Goal: Find specific page/section: Find specific page/section

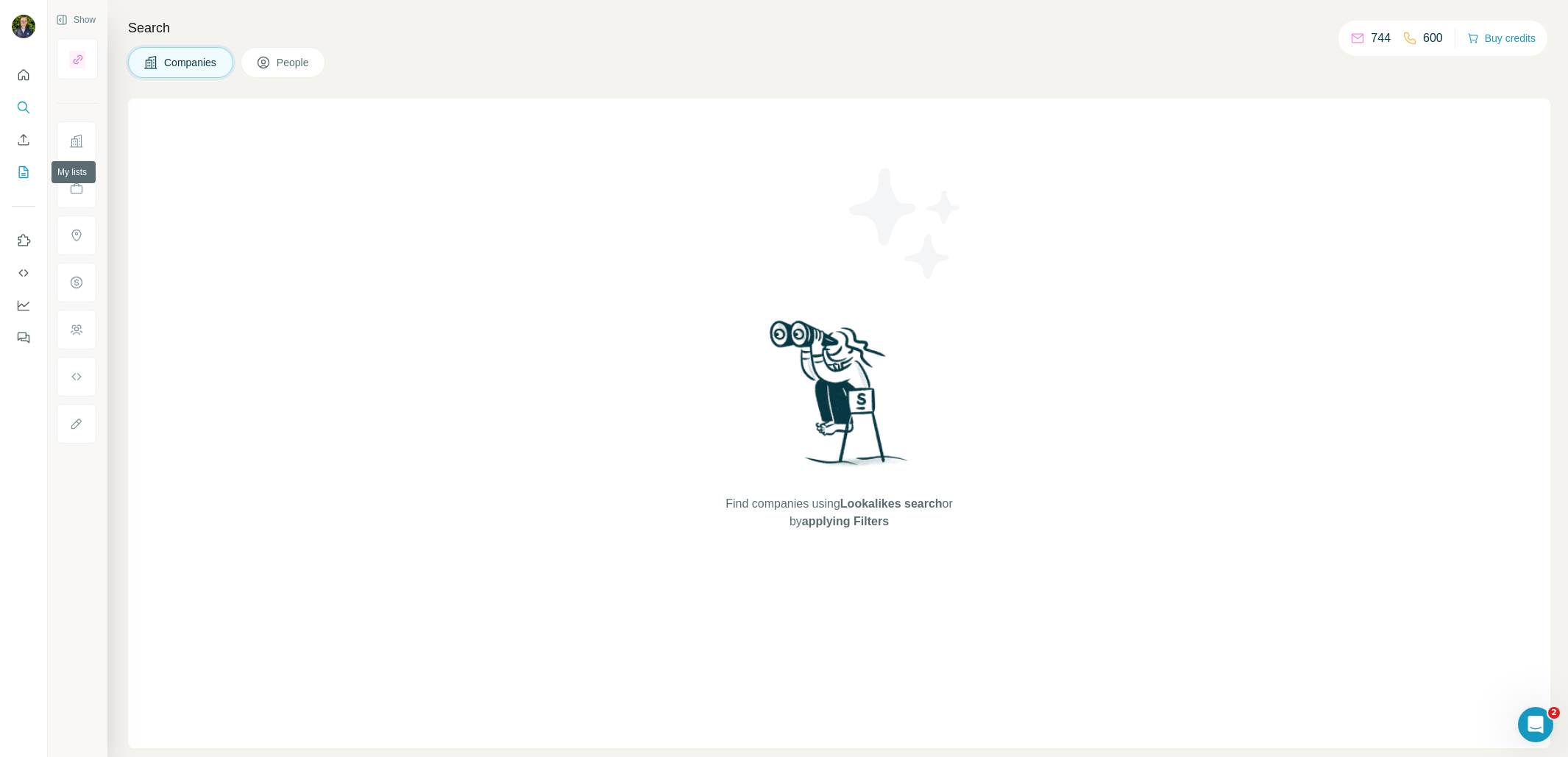
click at [28, 162] on button "My lists" at bounding box center [24, 172] width 24 height 27
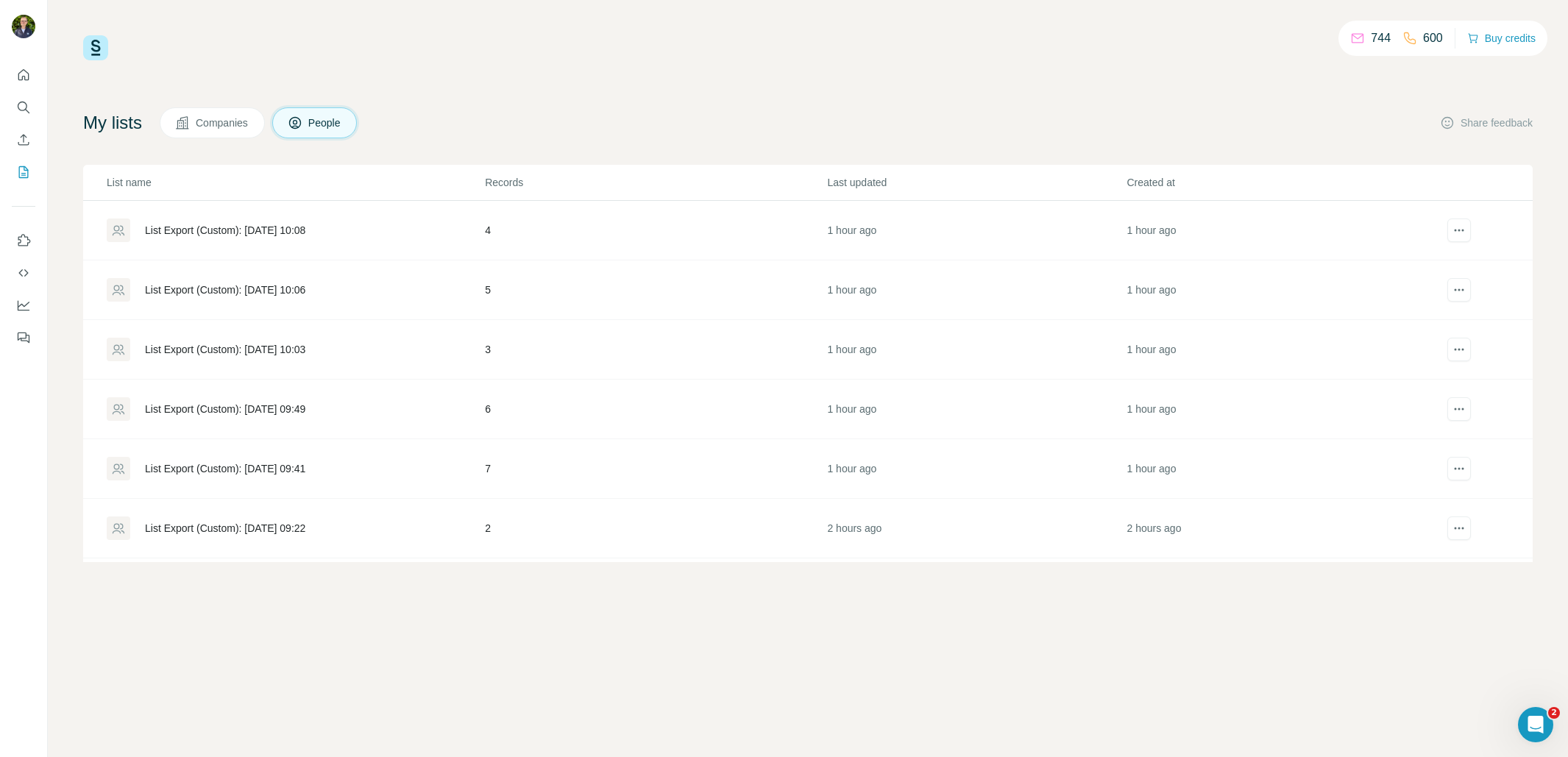
click at [240, 129] on span "Companies" at bounding box center [222, 122] width 54 height 15
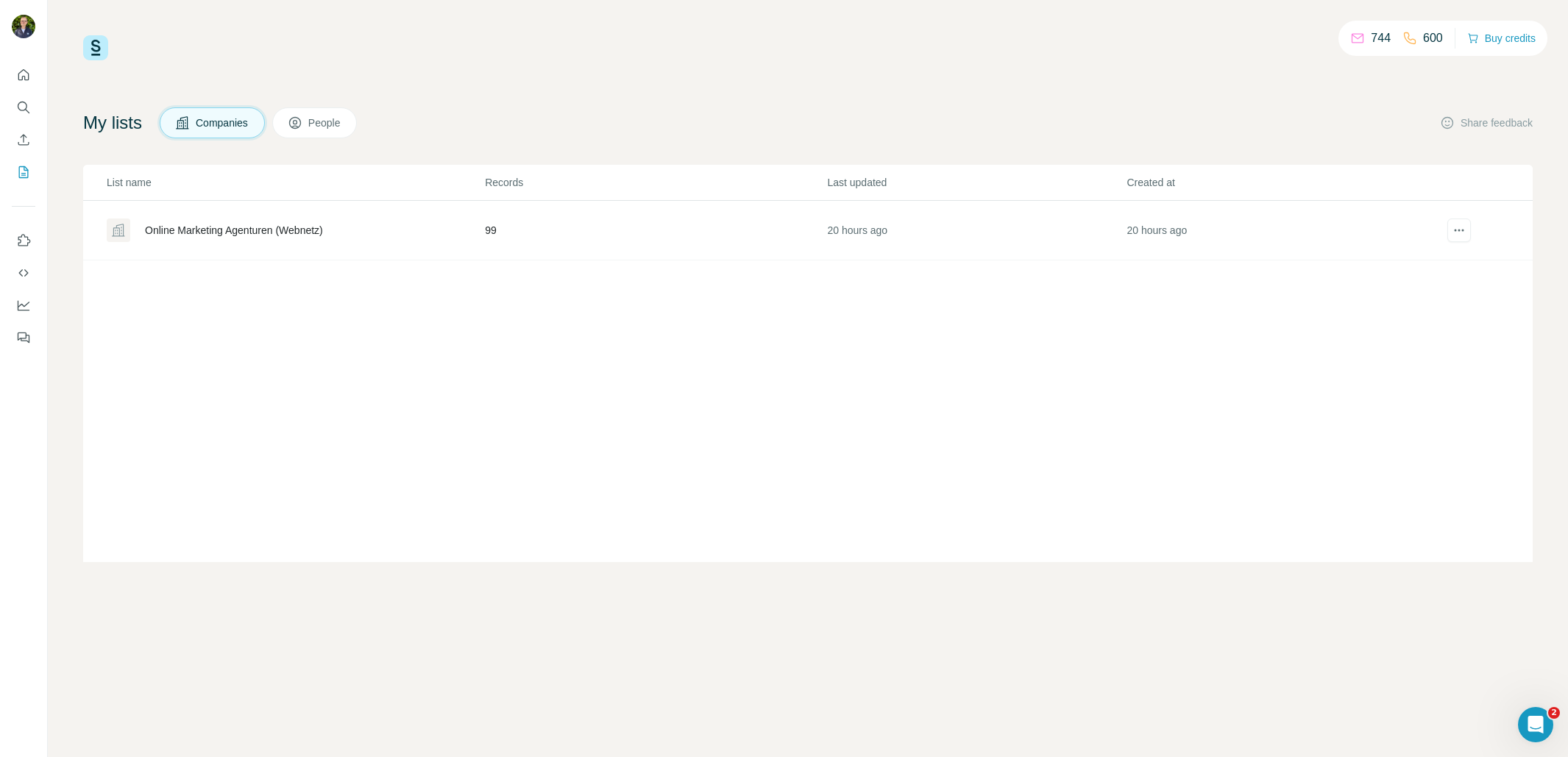
click at [242, 231] on div "Online Marketing Agenturen (Webnetz)" at bounding box center [233, 230] width 178 height 15
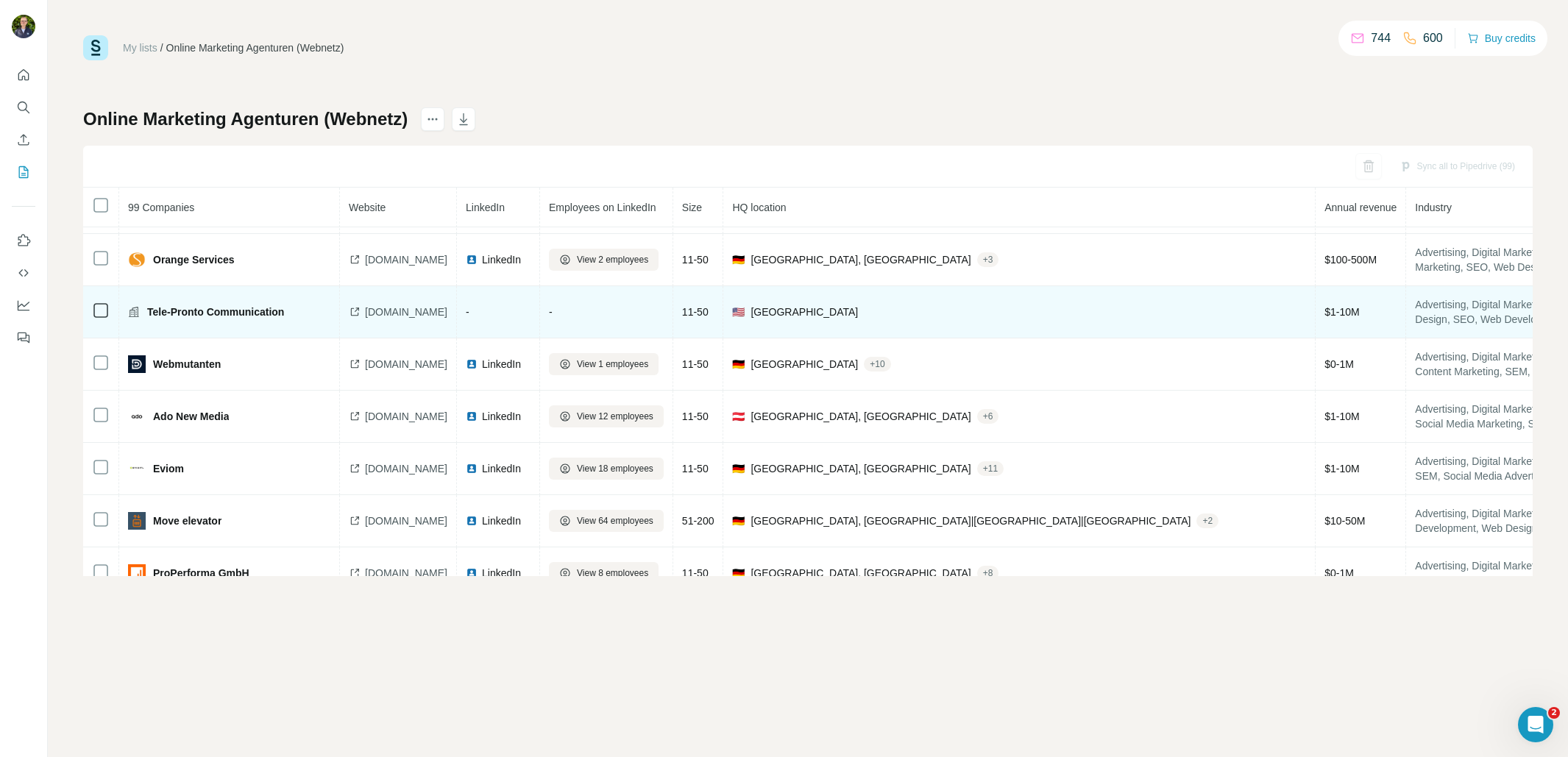
scroll to position [780, 0]
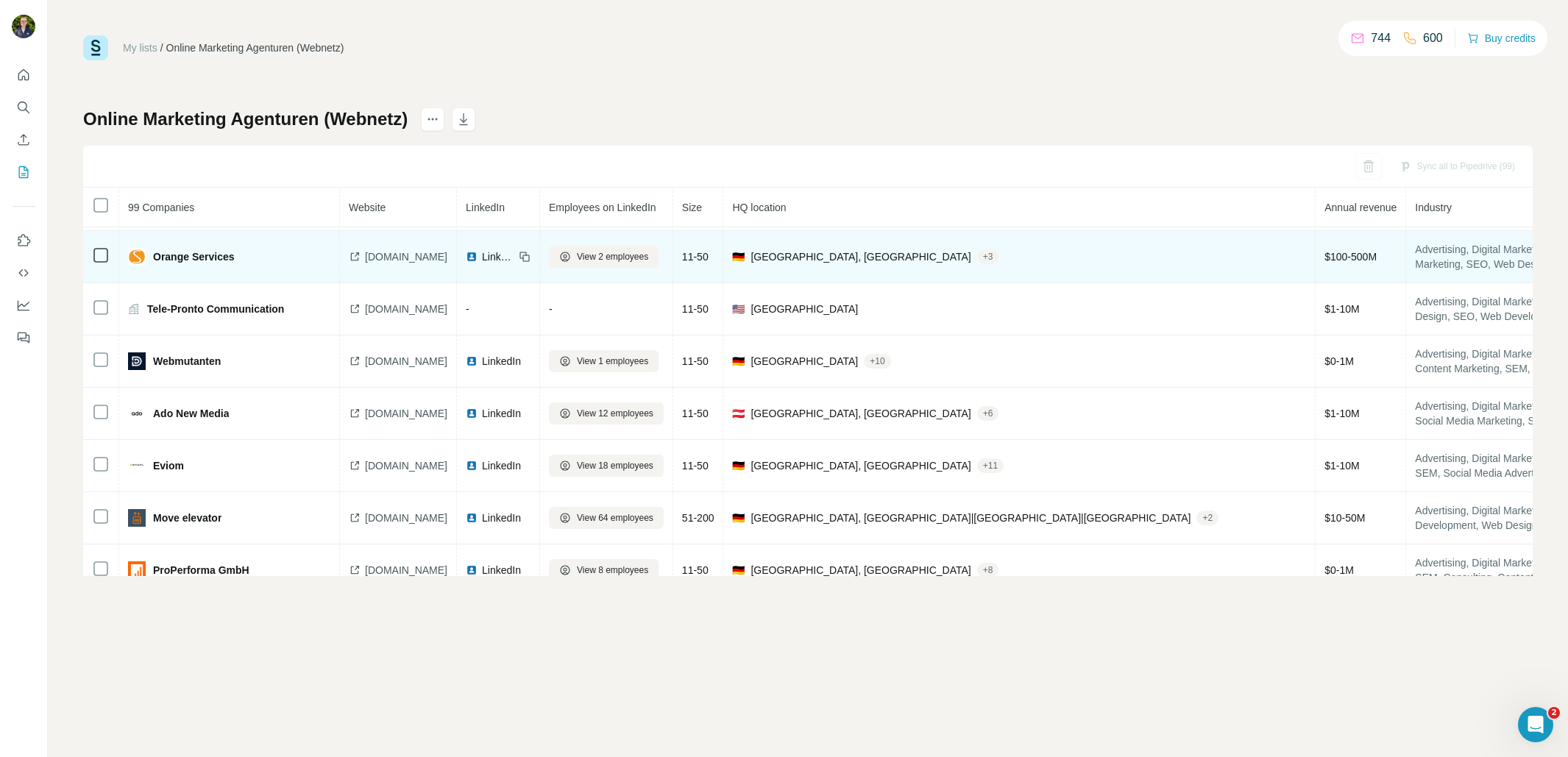
click at [370, 256] on span "orange-services.de" at bounding box center [406, 257] width 83 height 15
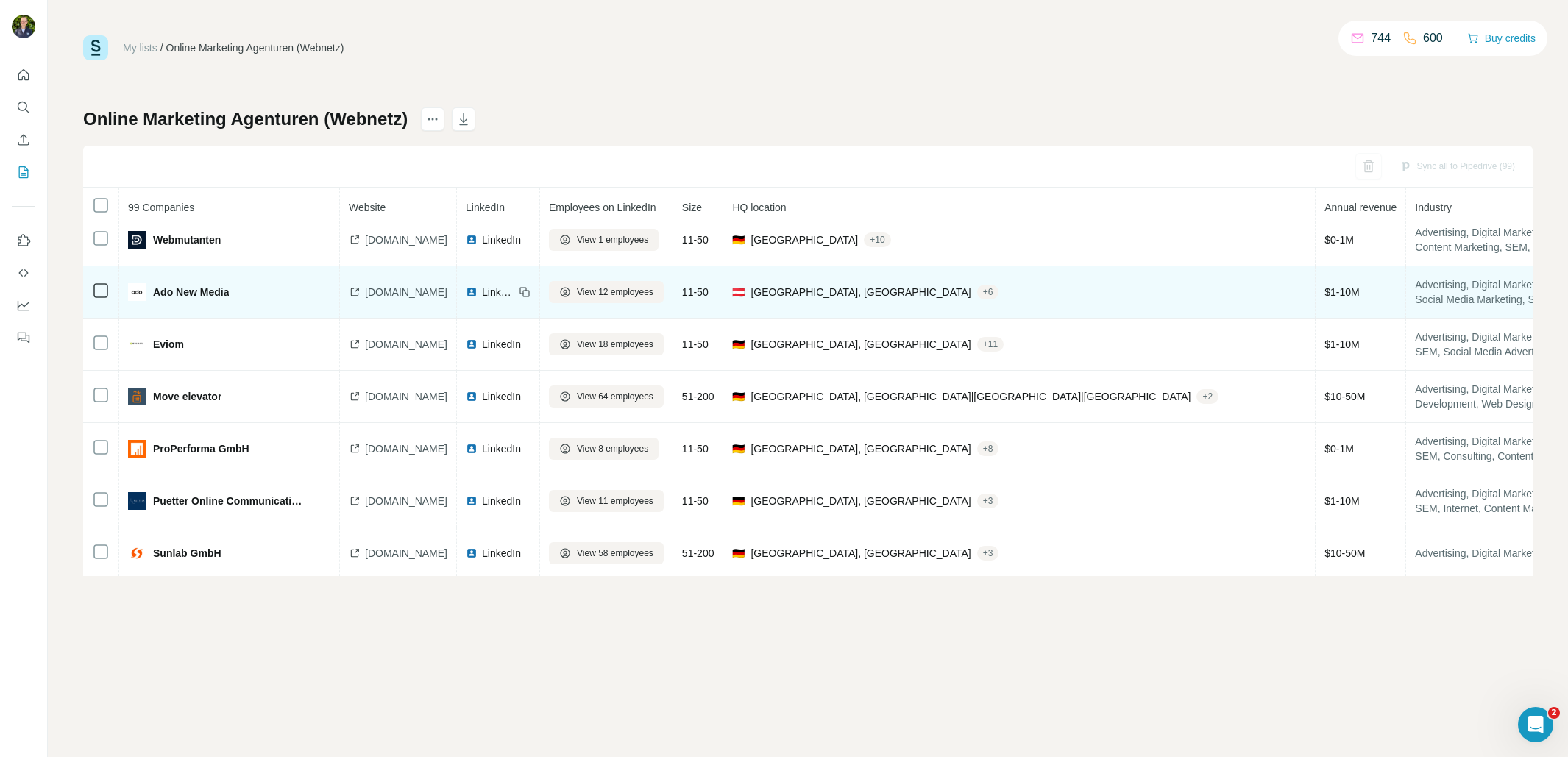
scroll to position [902, 0]
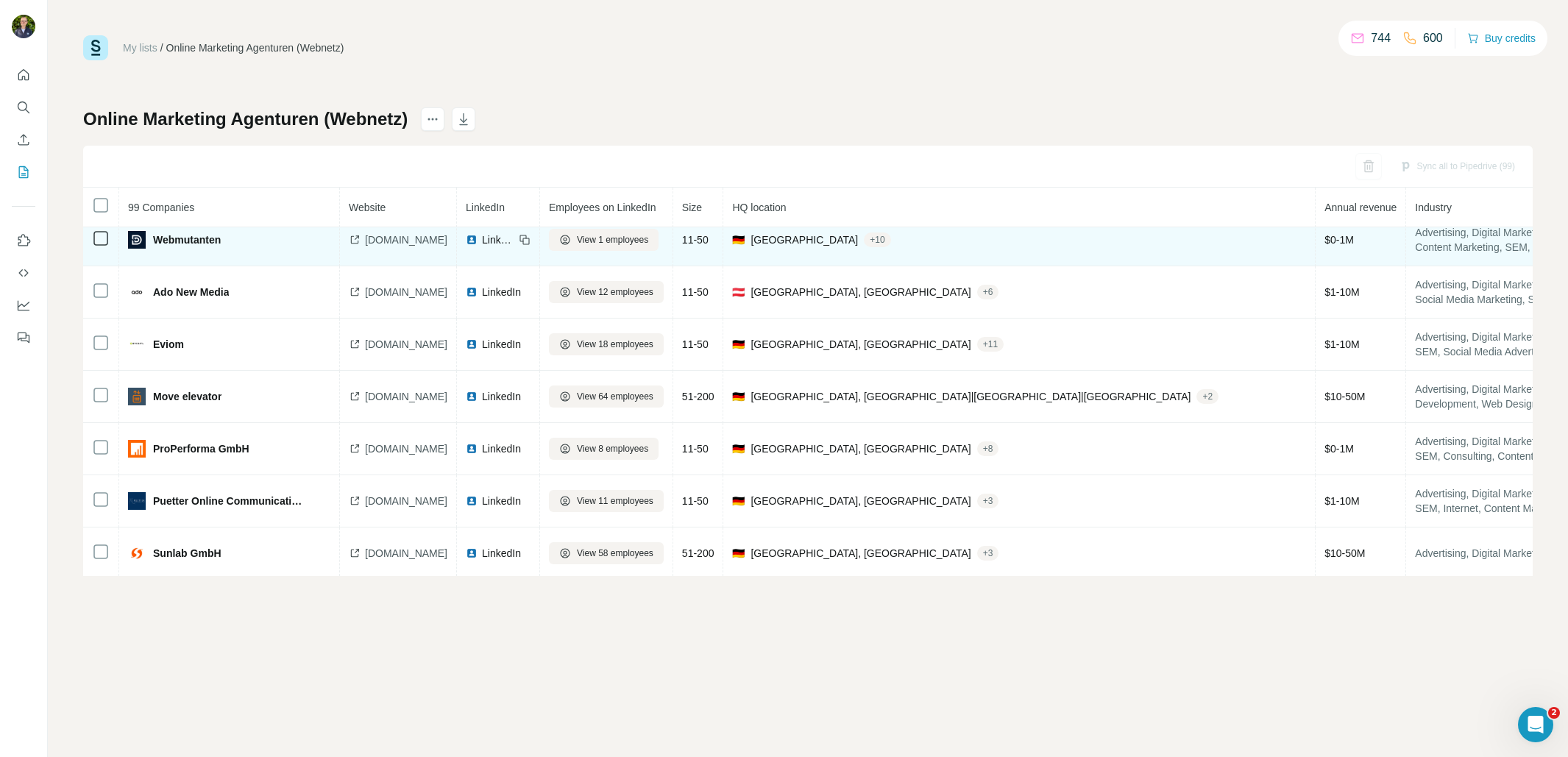
click at [385, 238] on span "webmutanten.de" at bounding box center [406, 239] width 83 height 15
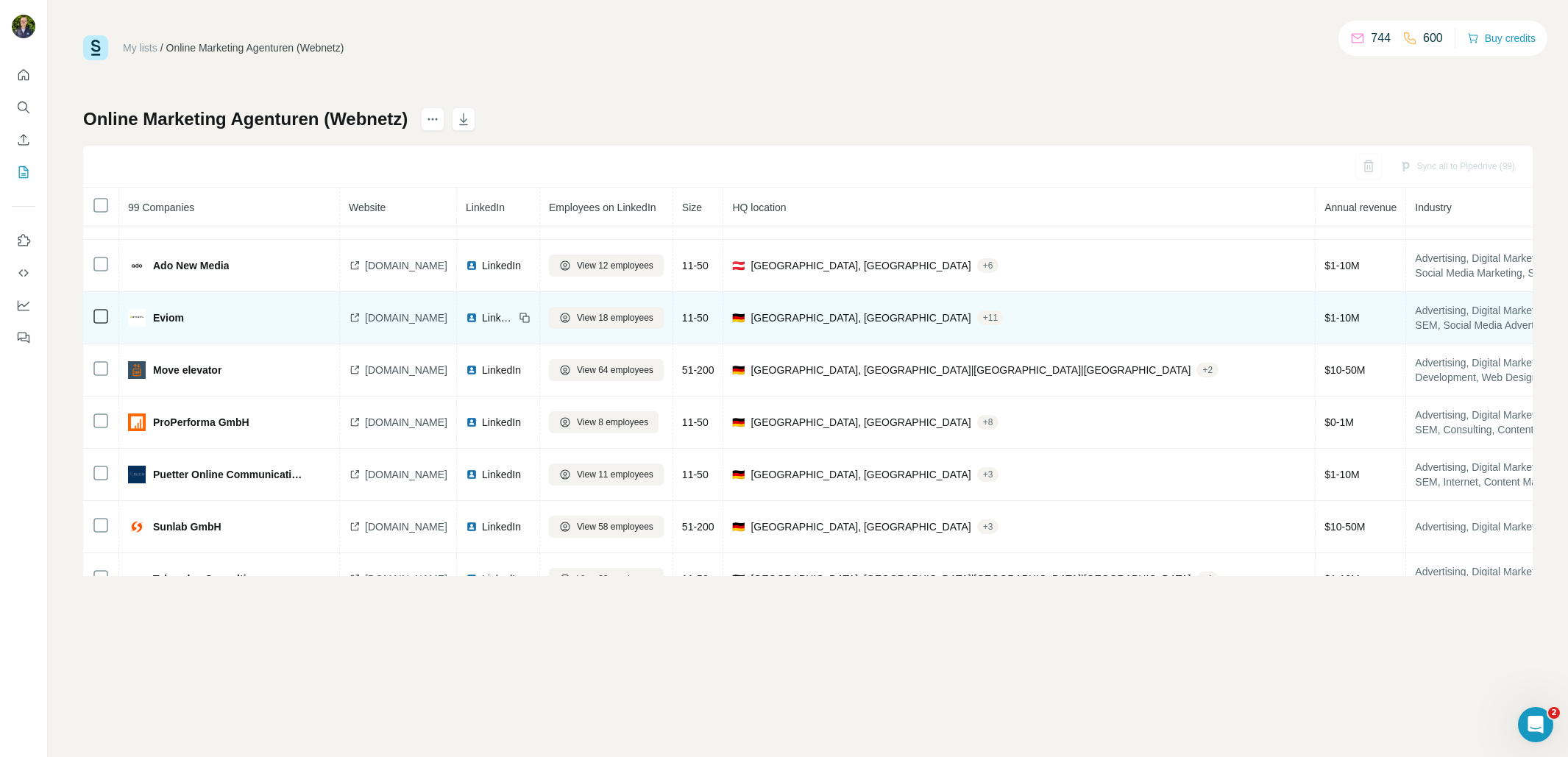
scroll to position [944, 0]
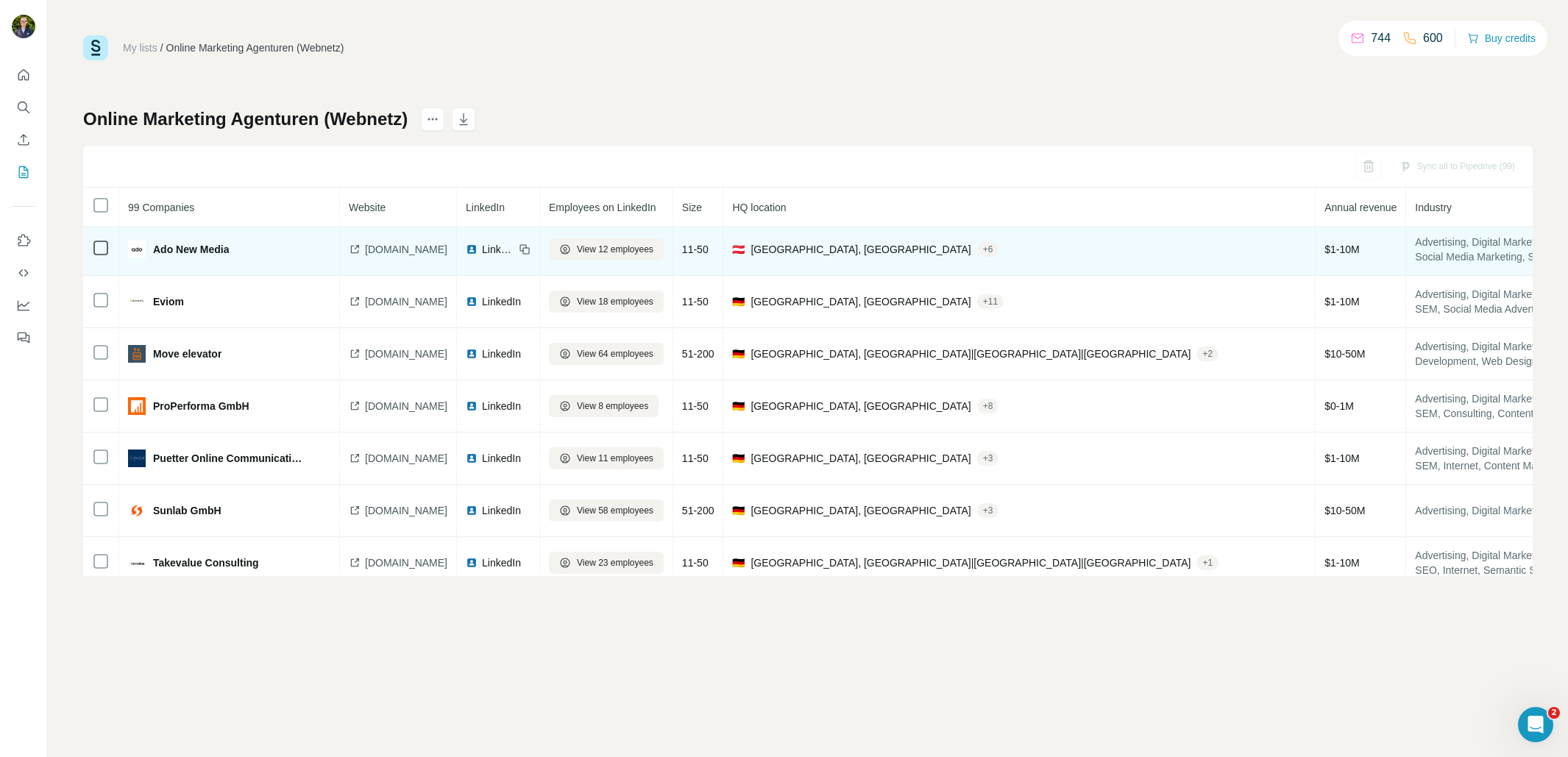
click at [386, 248] on span "ado.group" at bounding box center [406, 249] width 83 height 15
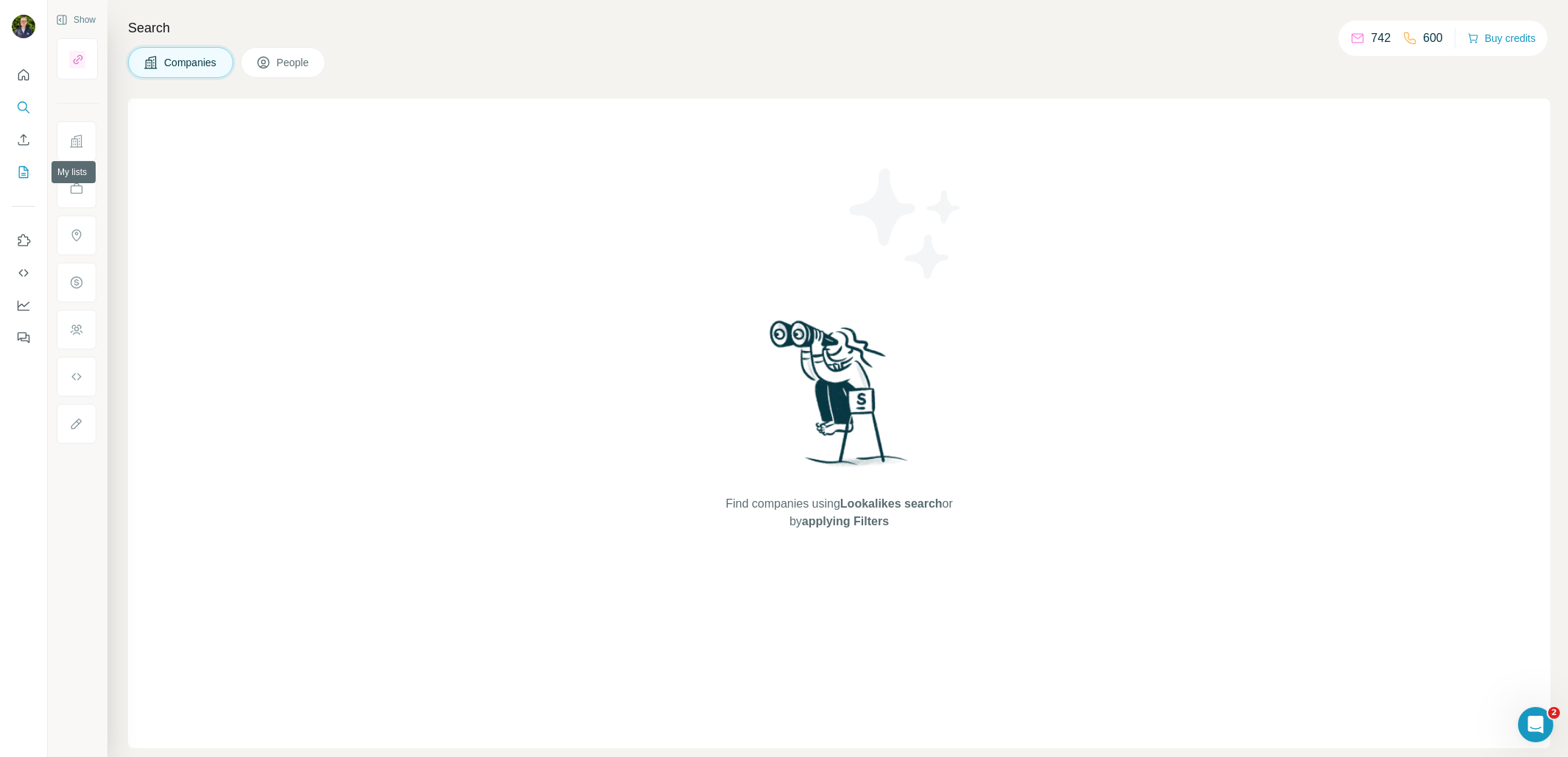
click at [22, 171] on icon "My lists" at bounding box center [23, 172] width 15 height 15
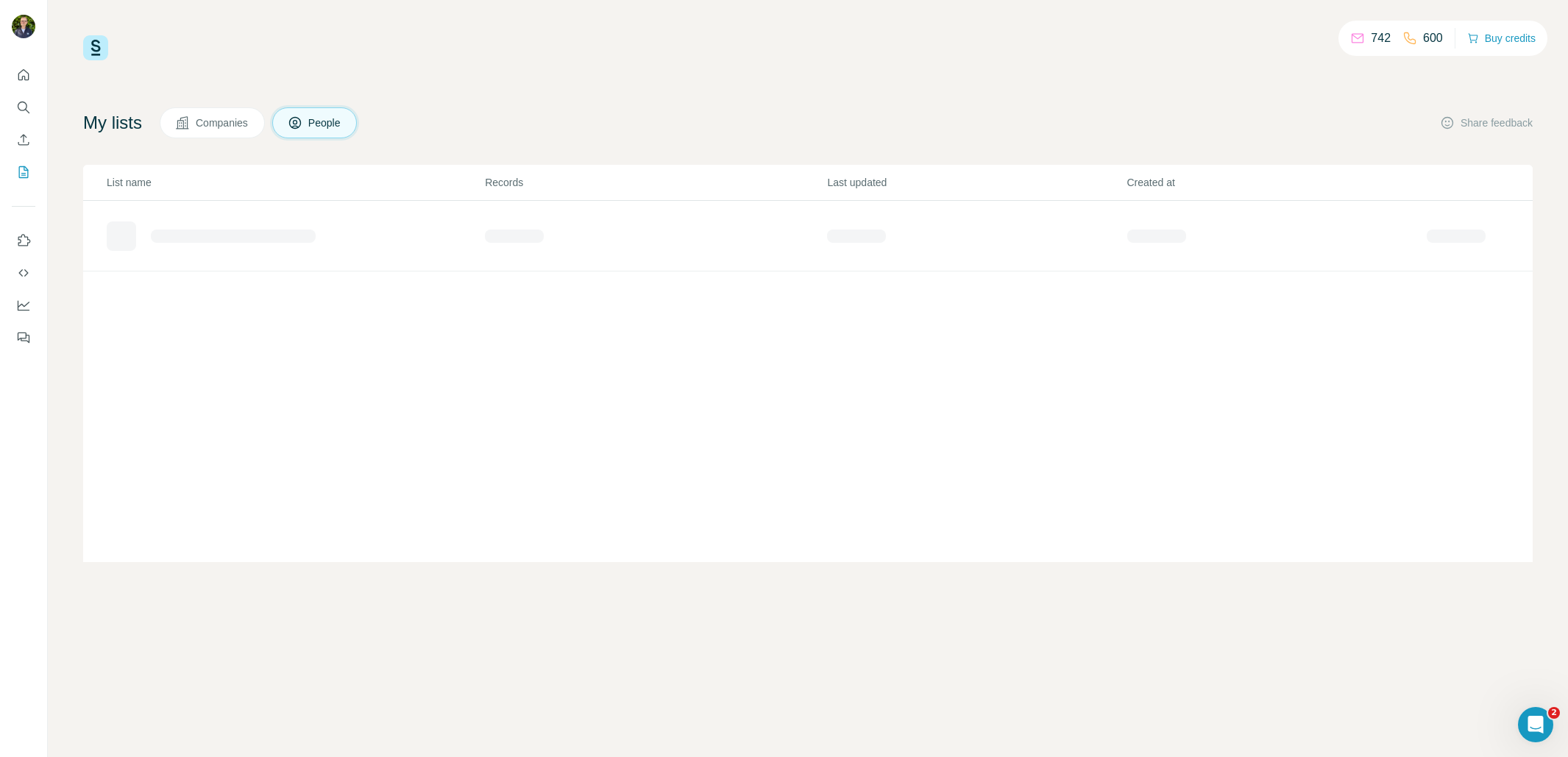
click at [230, 130] on span "Companies" at bounding box center [222, 122] width 54 height 15
click at [173, 234] on div "Online Marketing Agenturen (Webnetz)" at bounding box center [233, 230] width 178 height 15
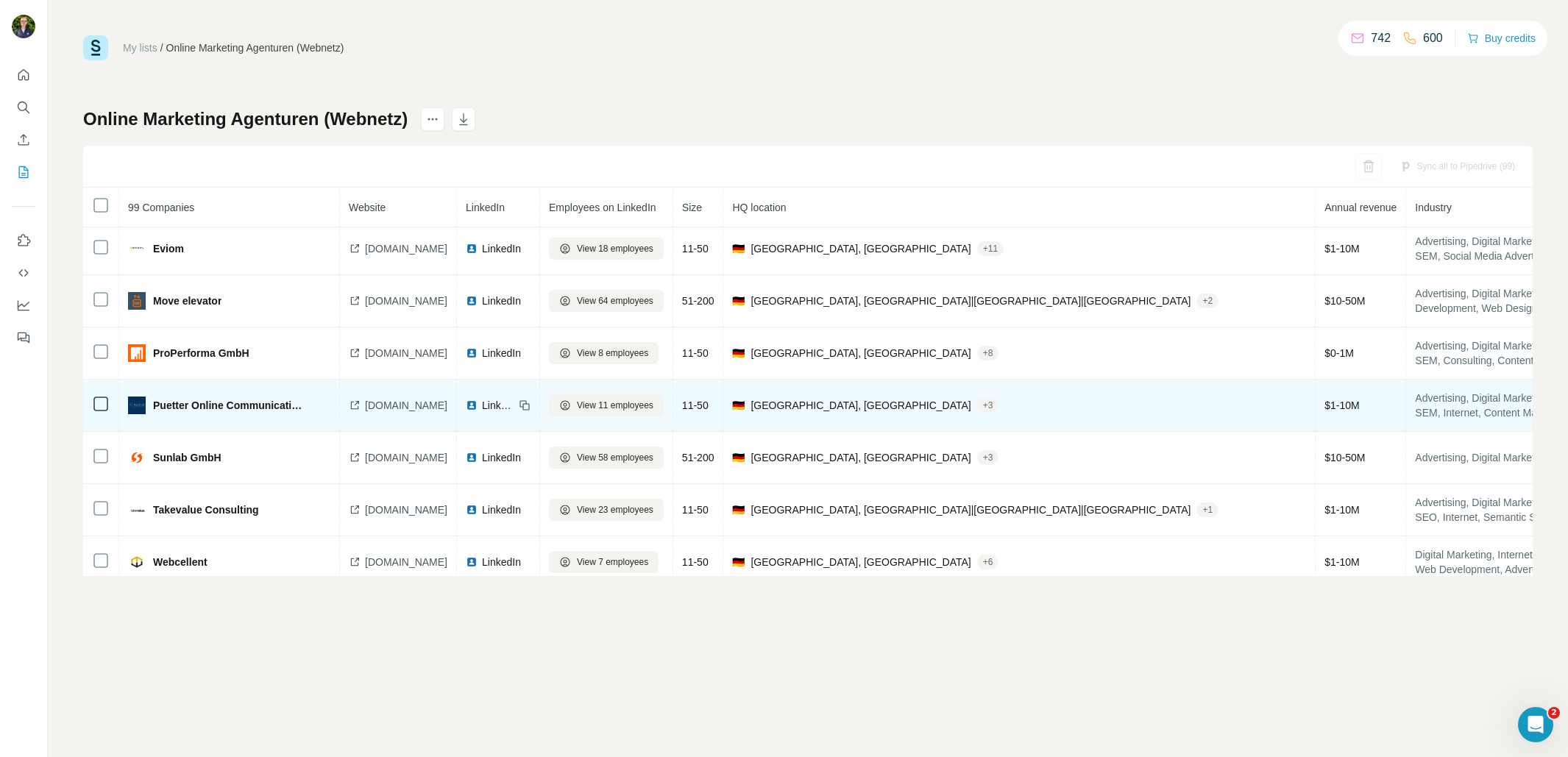
scroll to position [998, 0]
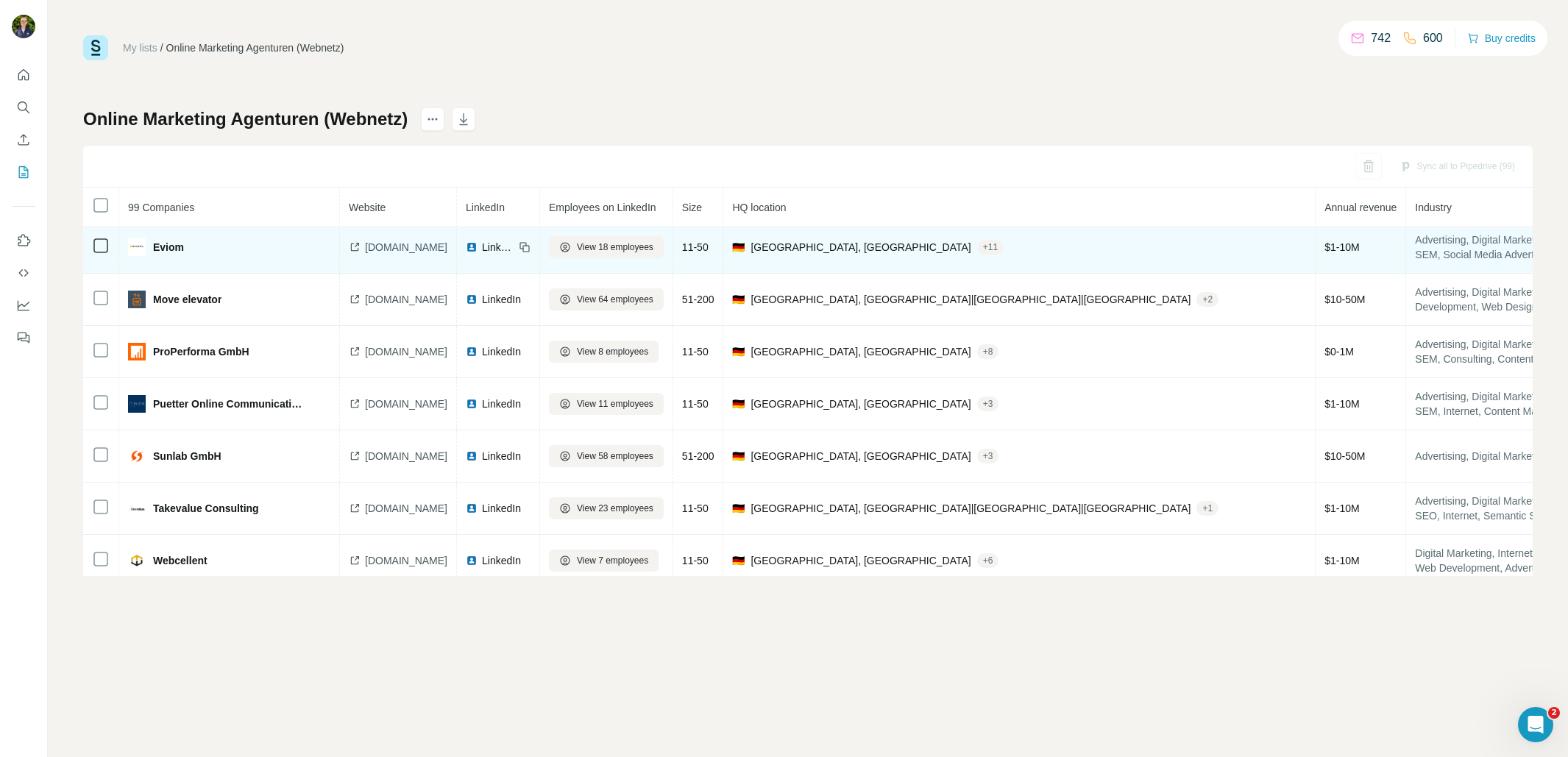
click at [397, 249] on span "eviom.com" at bounding box center [406, 247] width 83 height 15
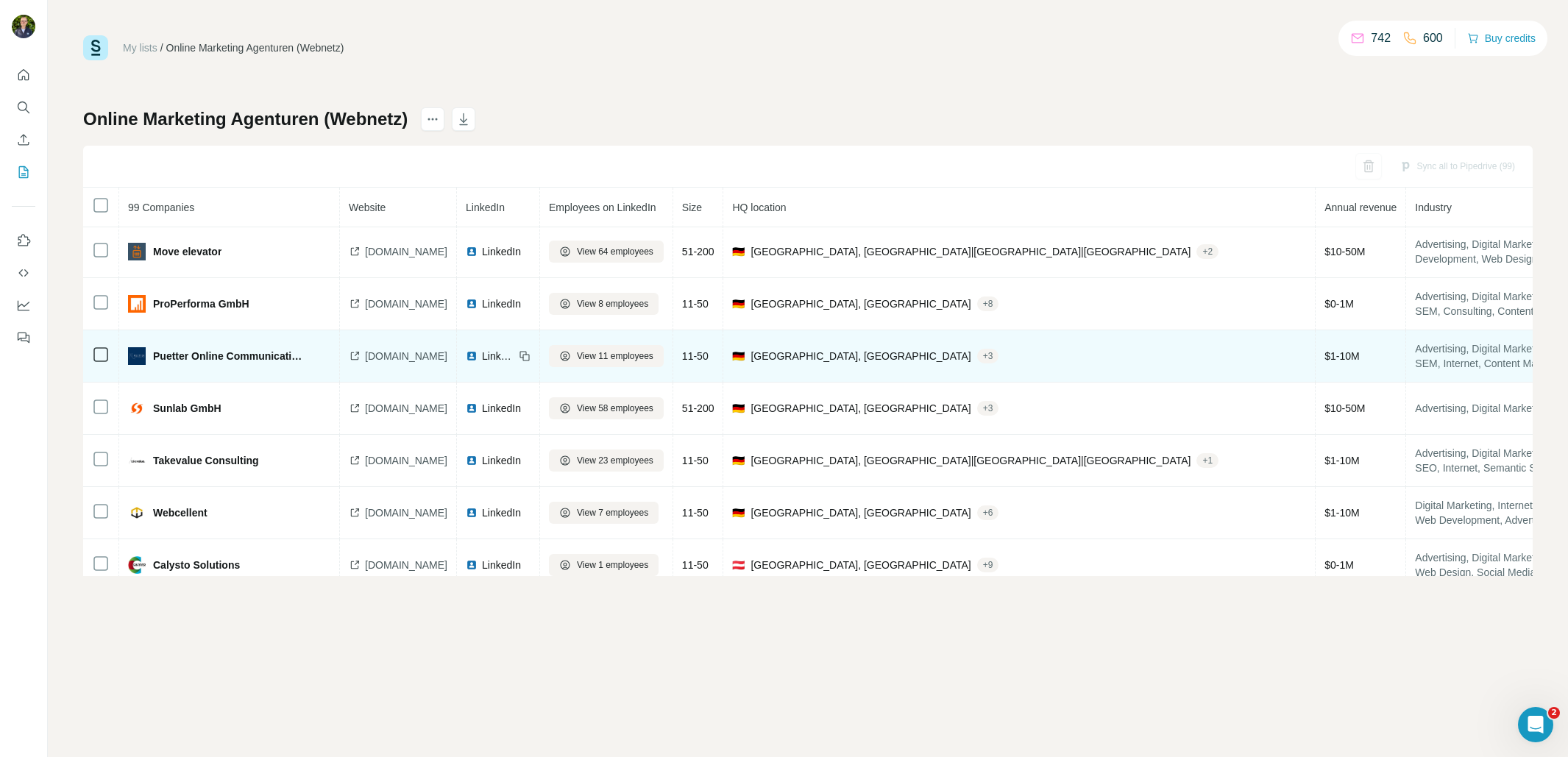
scroll to position [1049, 0]
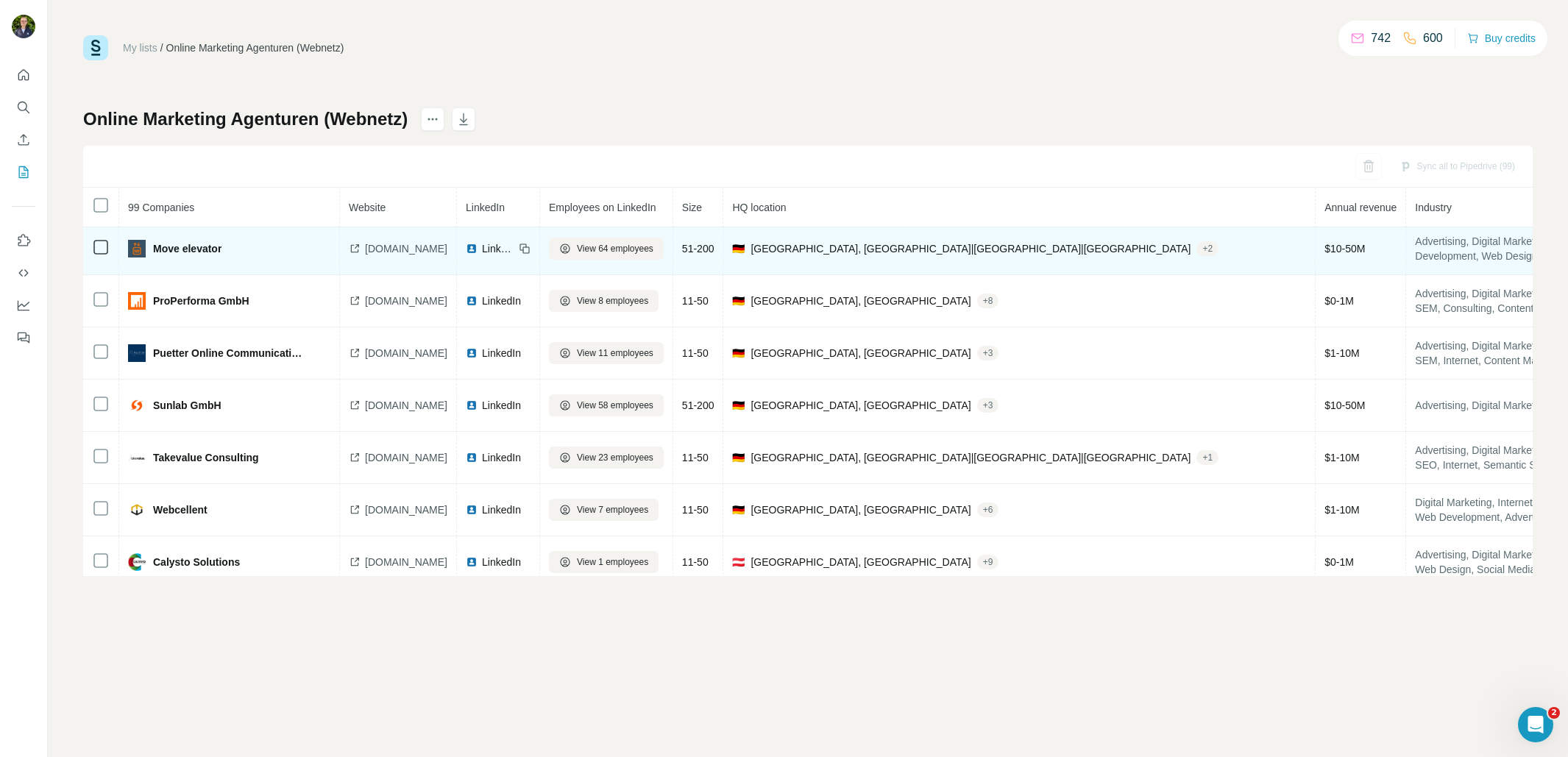
click at [414, 242] on span "move-elevator.de" at bounding box center [406, 248] width 83 height 15
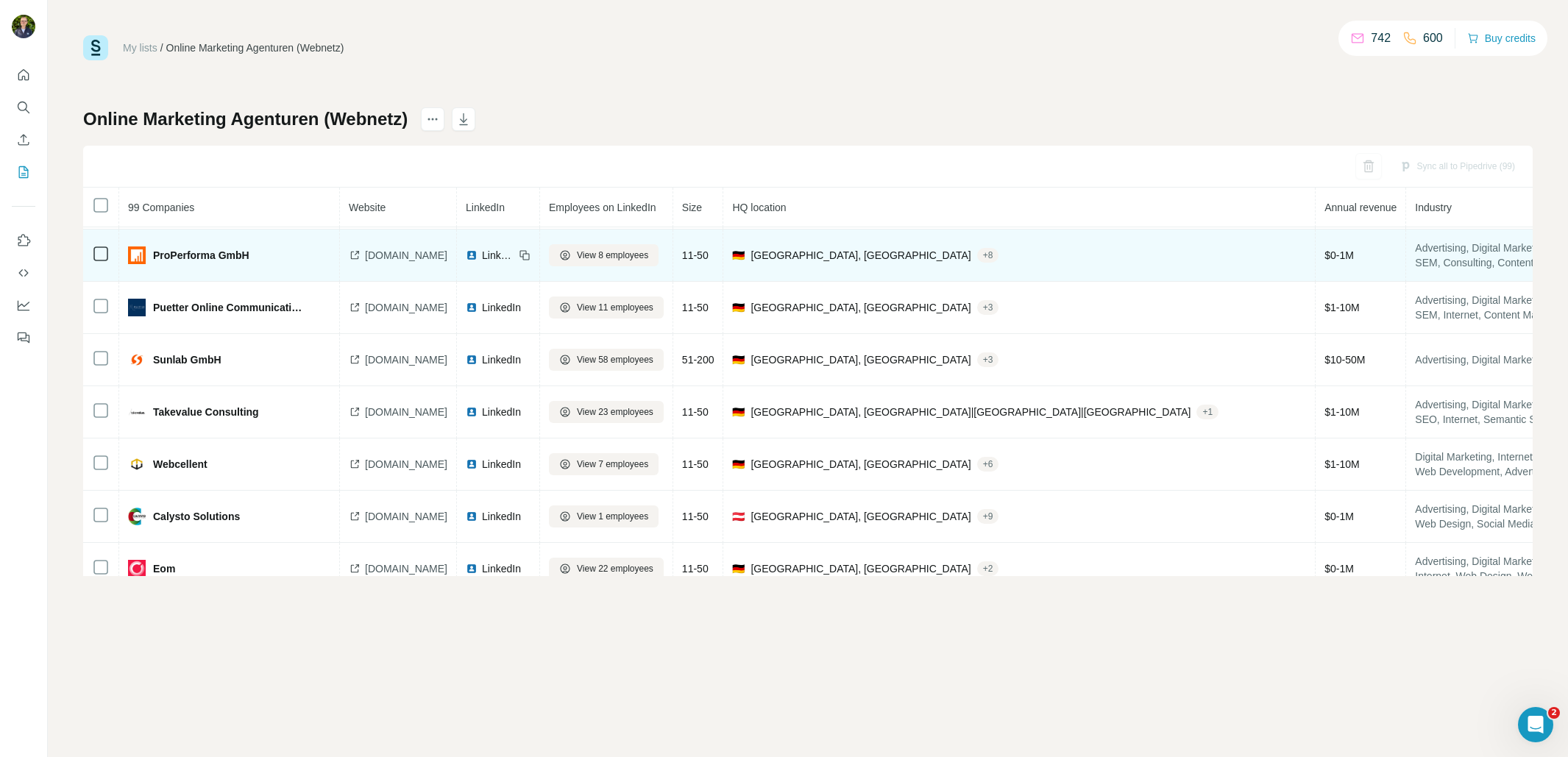
scroll to position [1097, 0]
click at [425, 255] on span "properforma.de" at bounding box center [406, 253] width 83 height 15
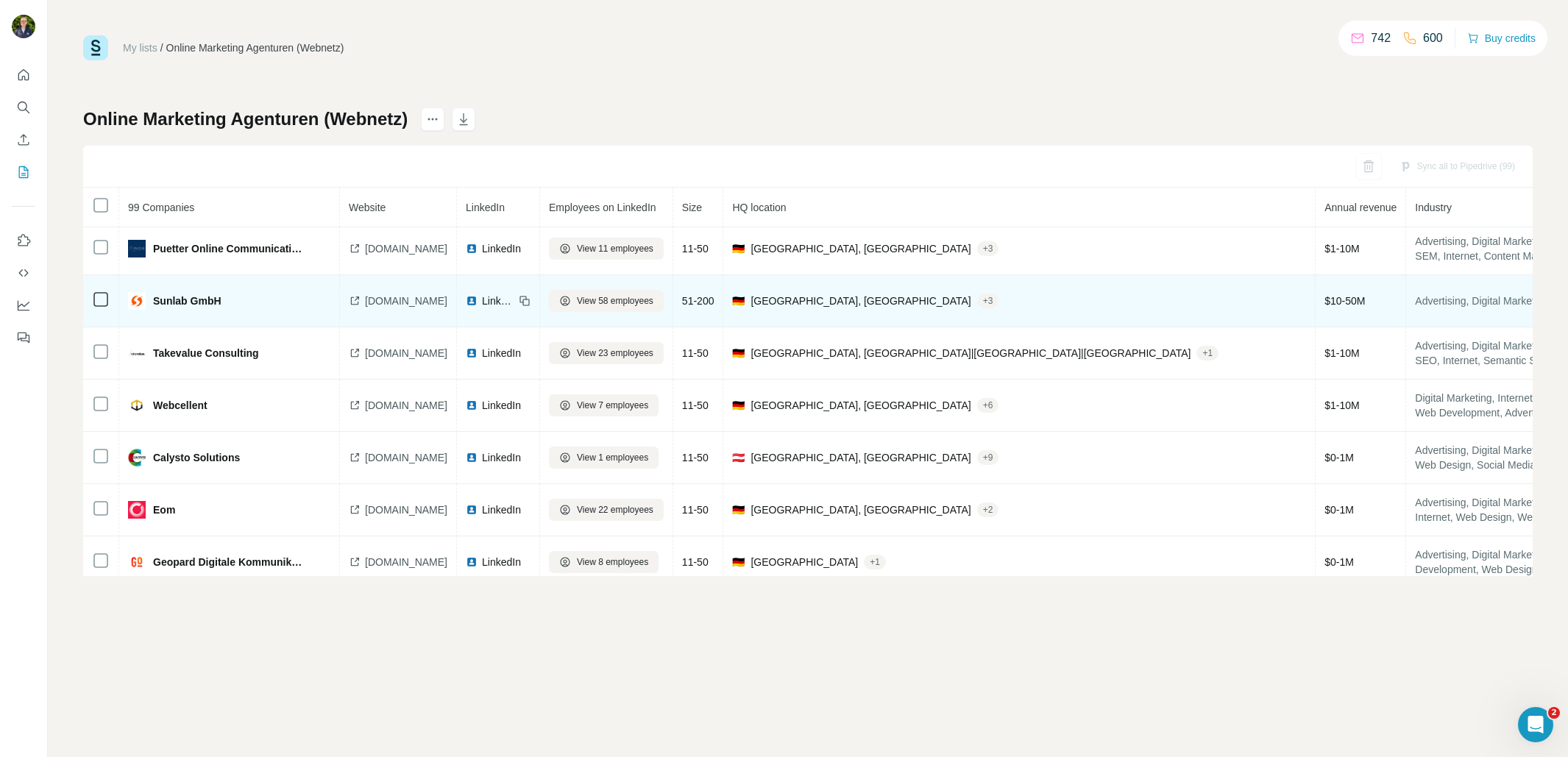
scroll to position [1151, 0]
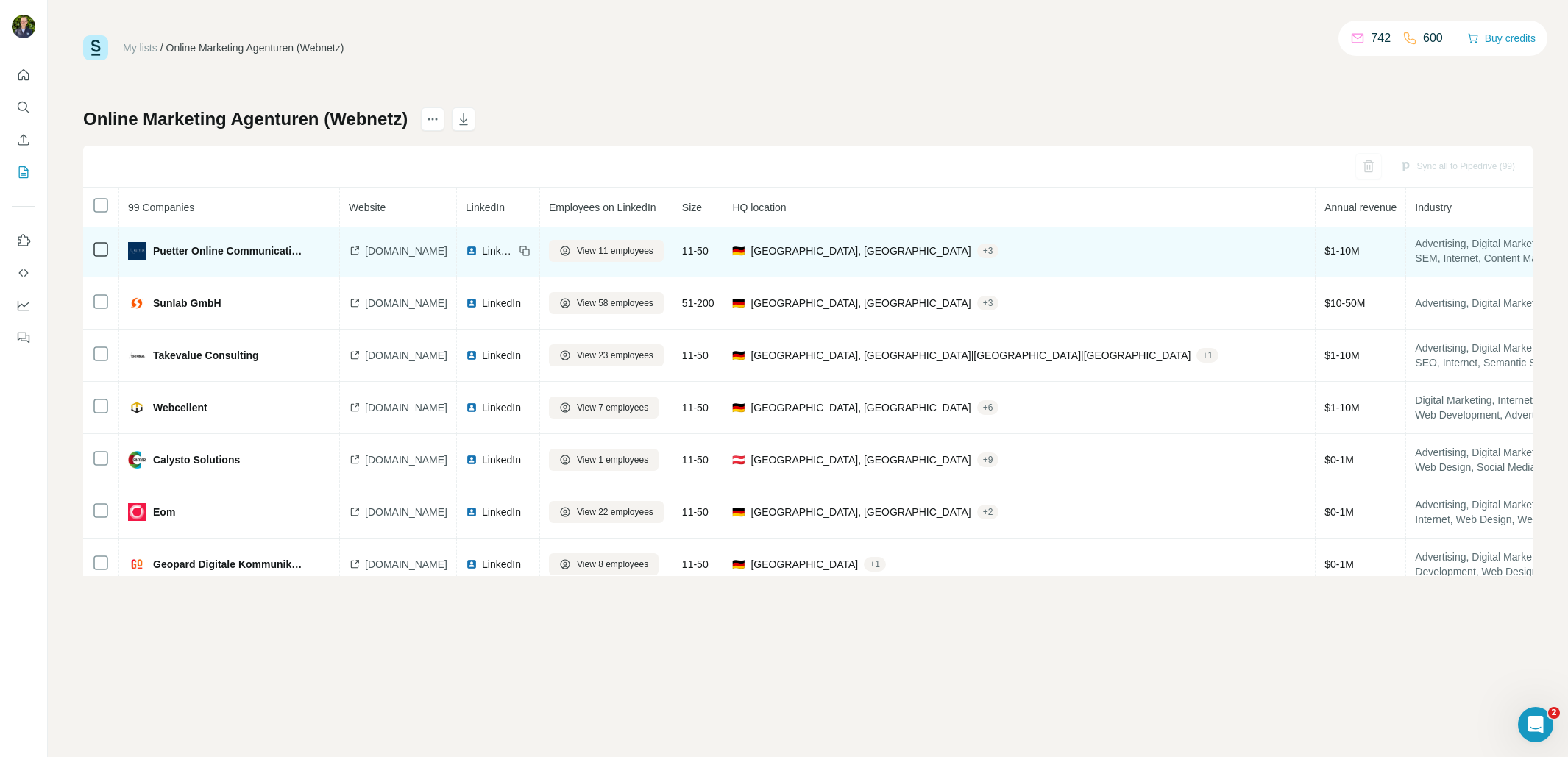
click at [434, 251] on span "puetter-online.de" at bounding box center [406, 251] width 83 height 15
click at [396, 249] on span "puetter-online.de" at bounding box center [406, 248] width 83 height 15
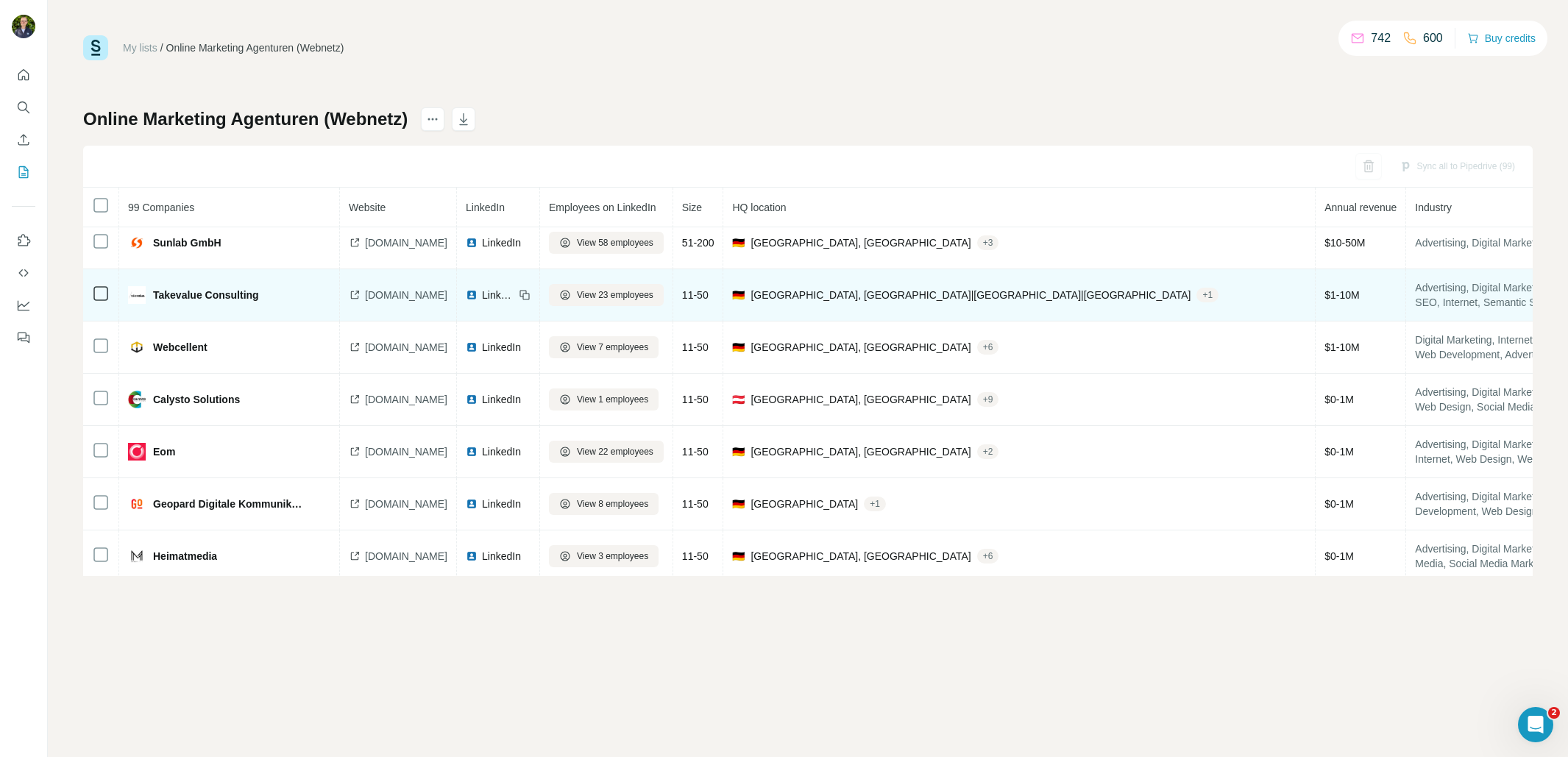
scroll to position [1199, 0]
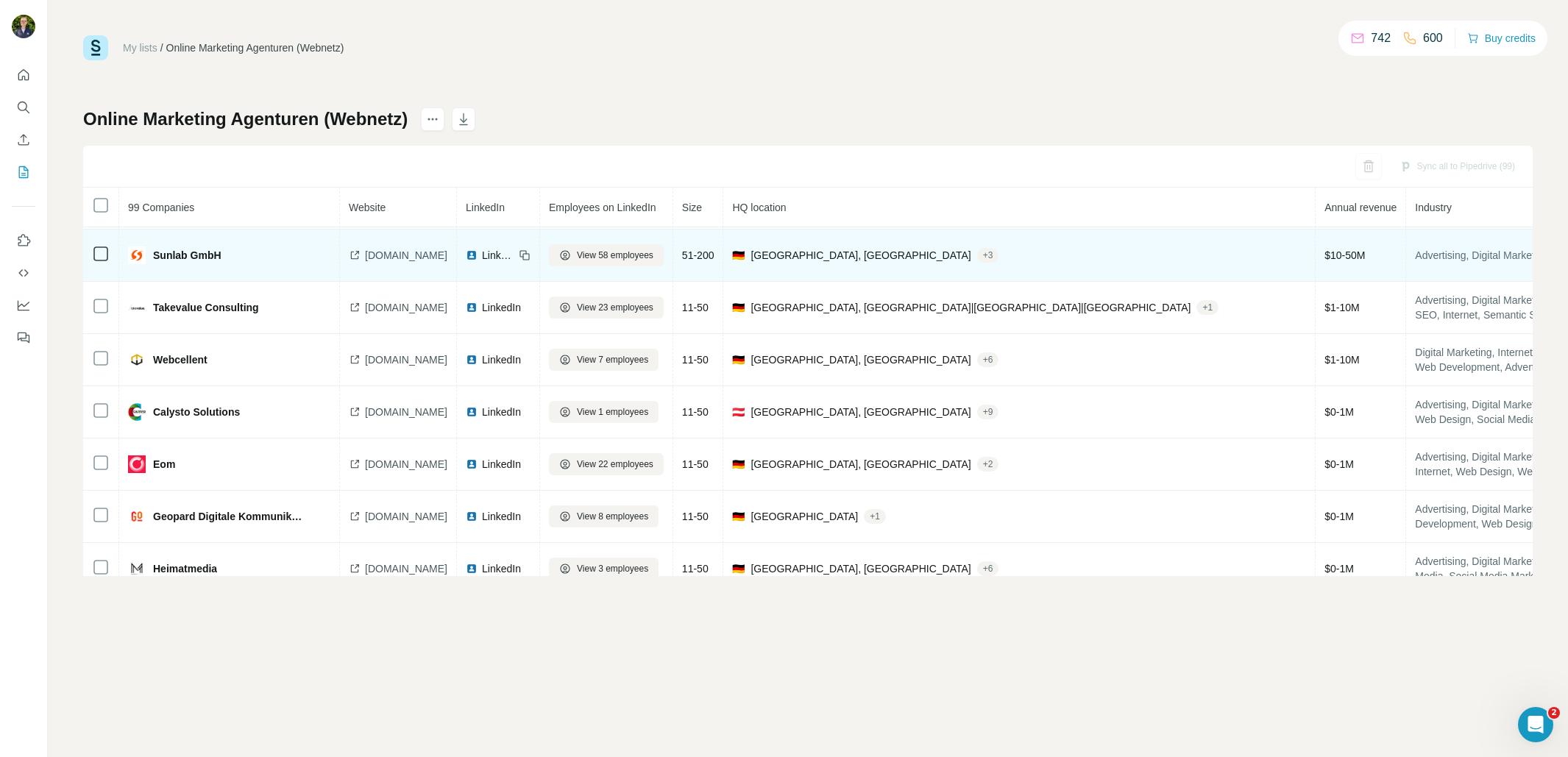
click at [381, 259] on span "sunlab.de" at bounding box center [406, 255] width 83 height 15
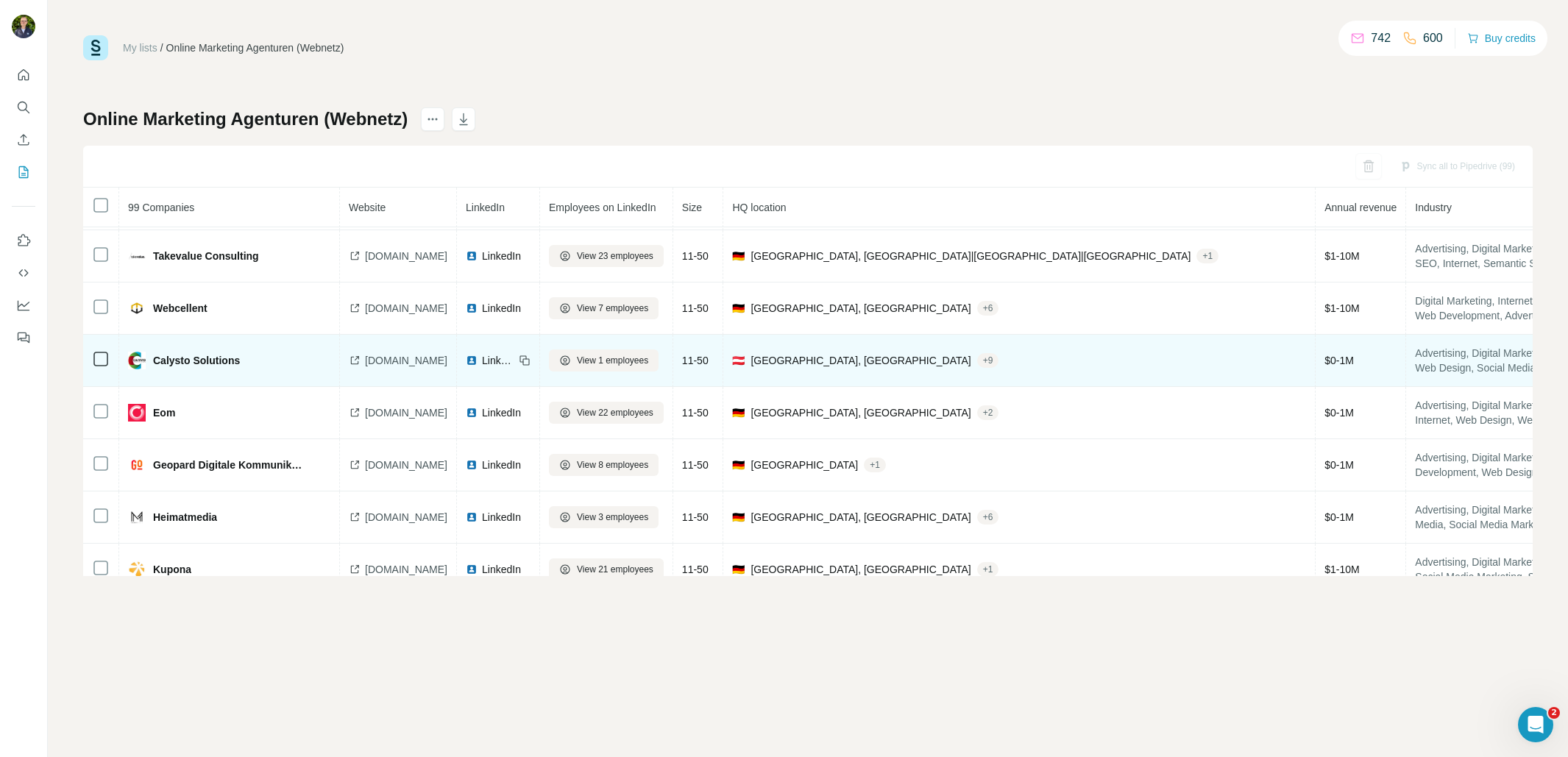
scroll to position [1253, 0]
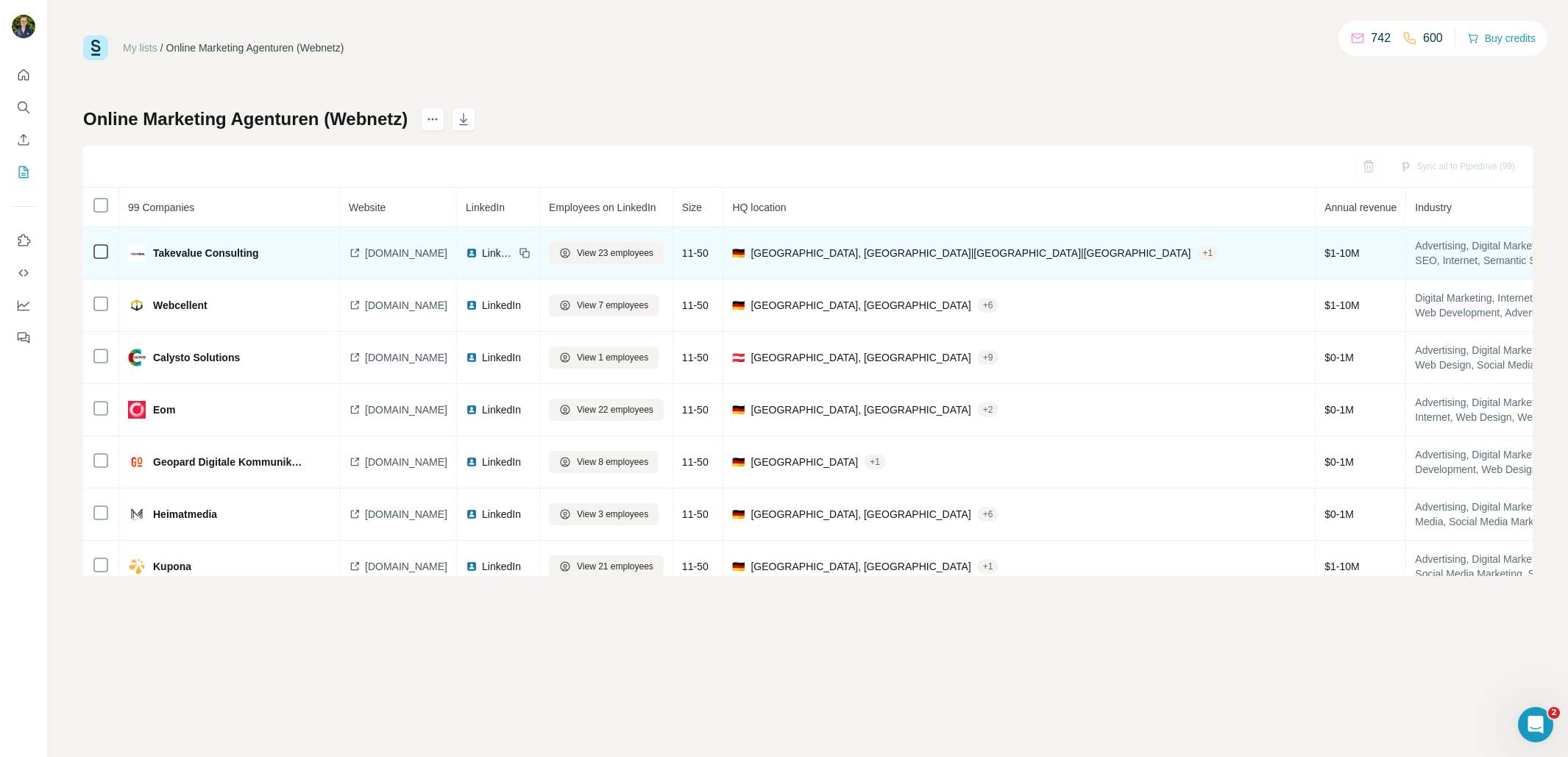
click at [375, 252] on span "[DOMAIN_NAME]" at bounding box center [406, 253] width 83 height 15
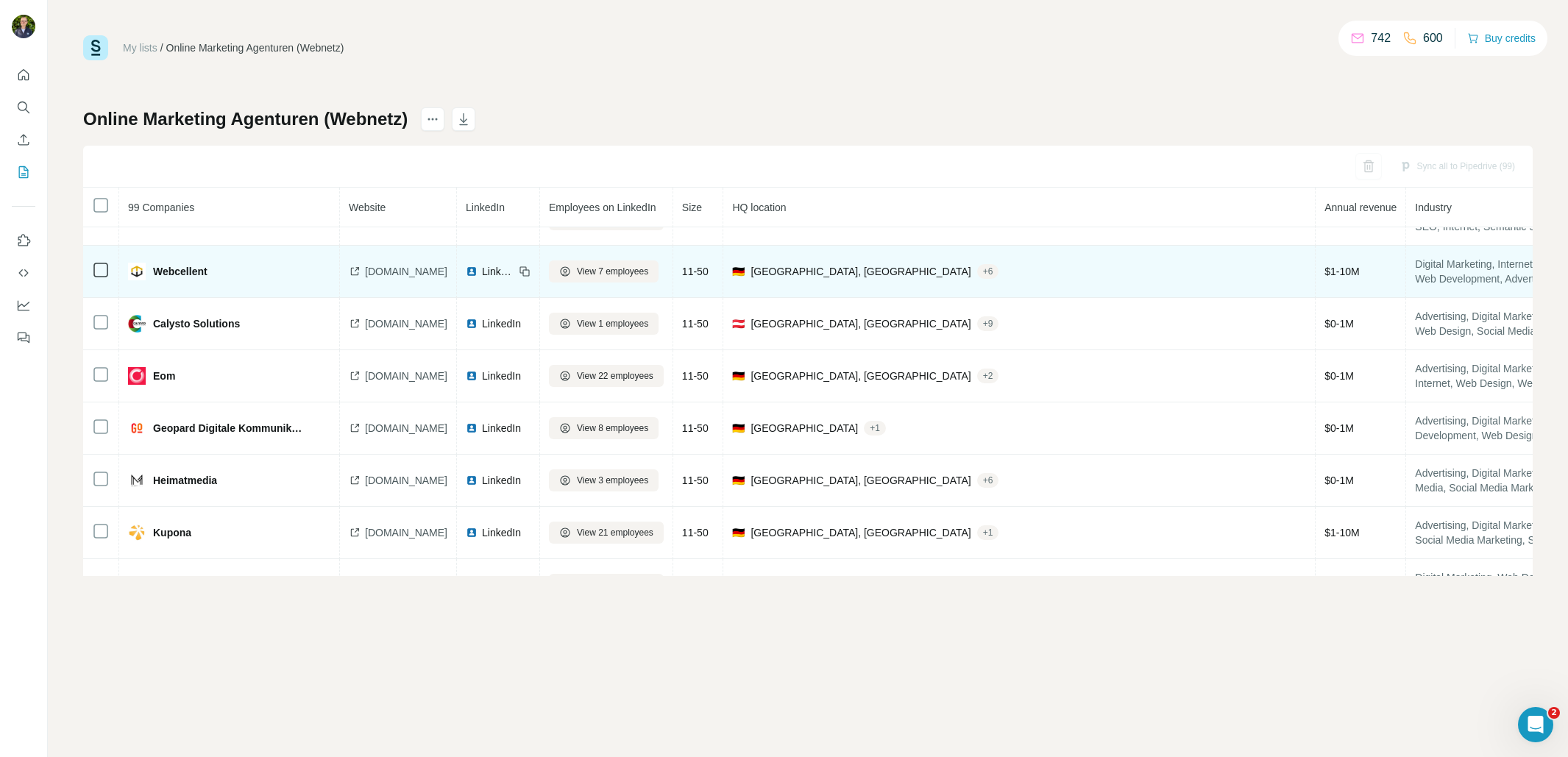
scroll to position [1307, 0]
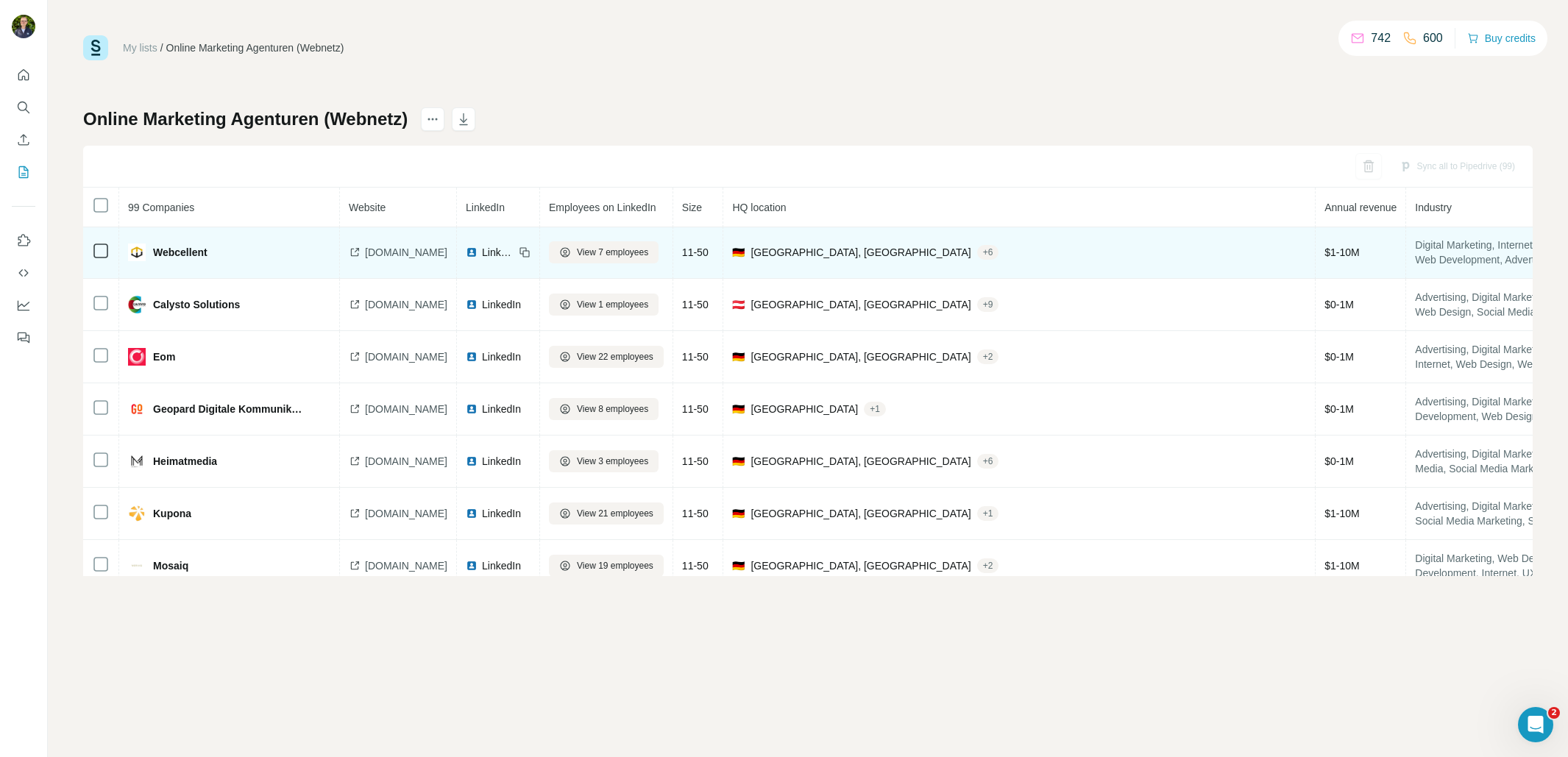
click at [420, 251] on span "webcellent.com" at bounding box center [406, 252] width 83 height 15
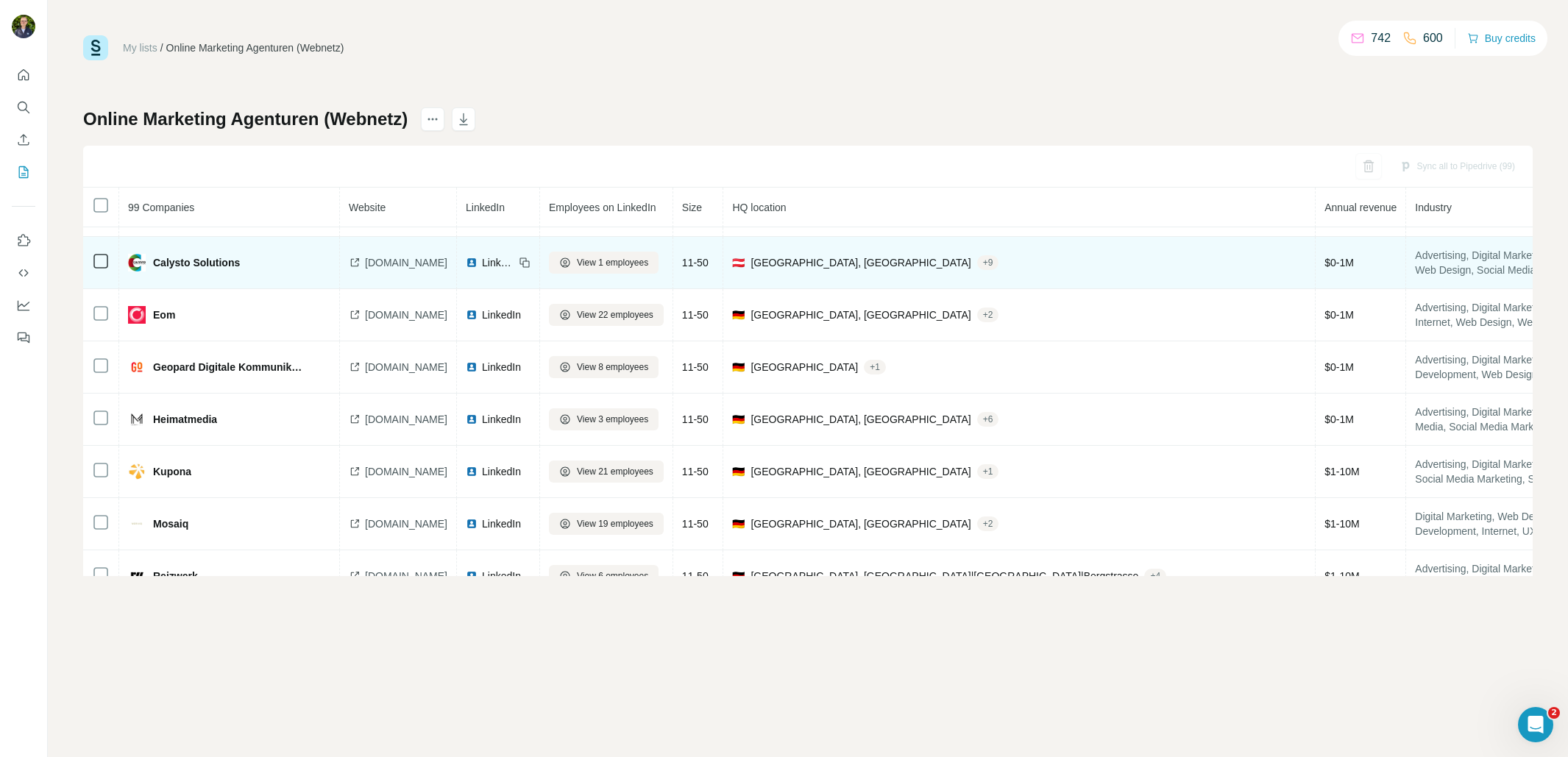
scroll to position [1352, 0]
click at [402, 259] on span "calysto-marketing.at" at bounding box center [406, 260] width 83 height 15
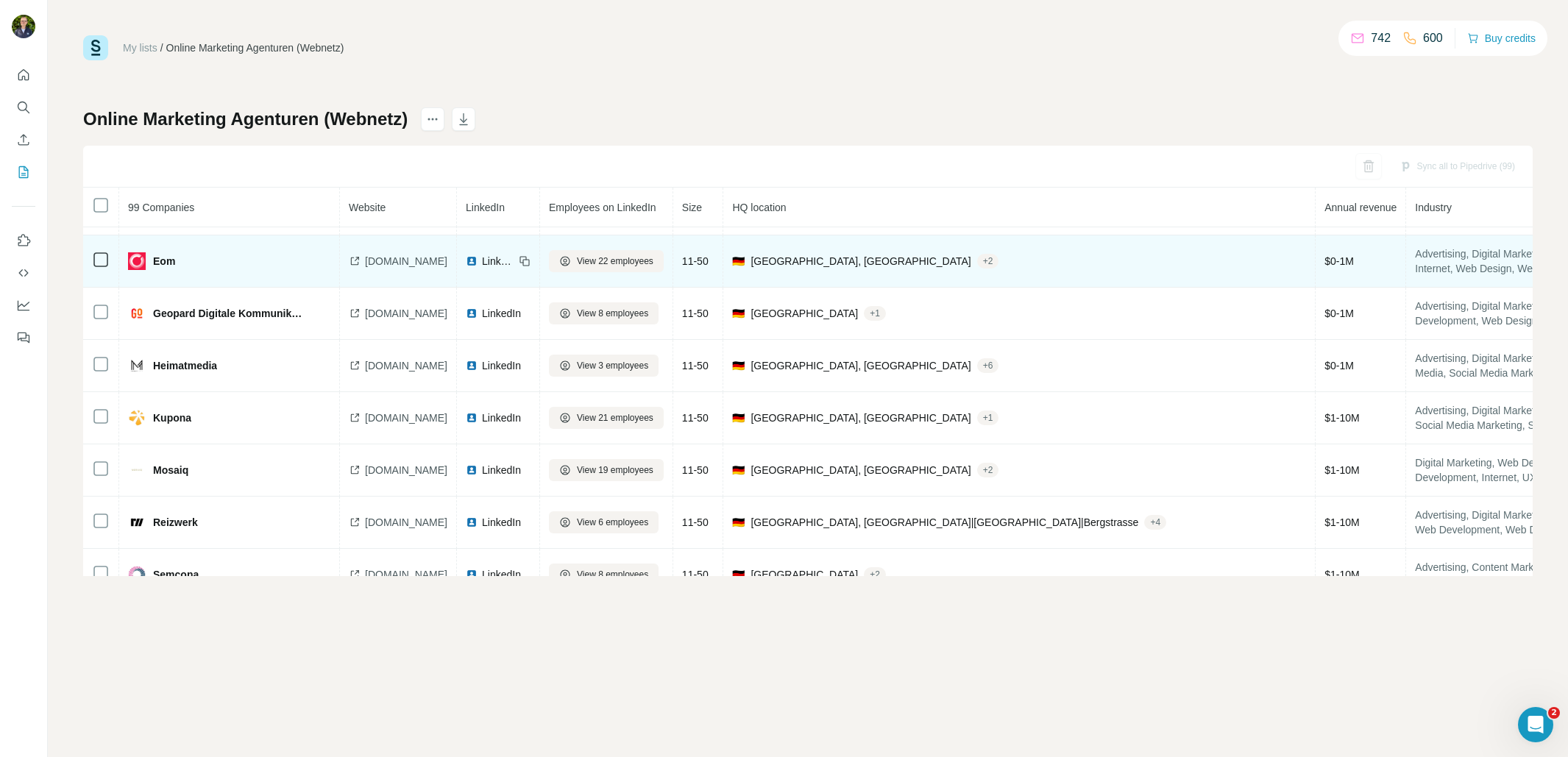
scroll to position [1403, 0]
click at [389, 255] on span "eom.de" at bounding box center [406, 260] width 83 height 15
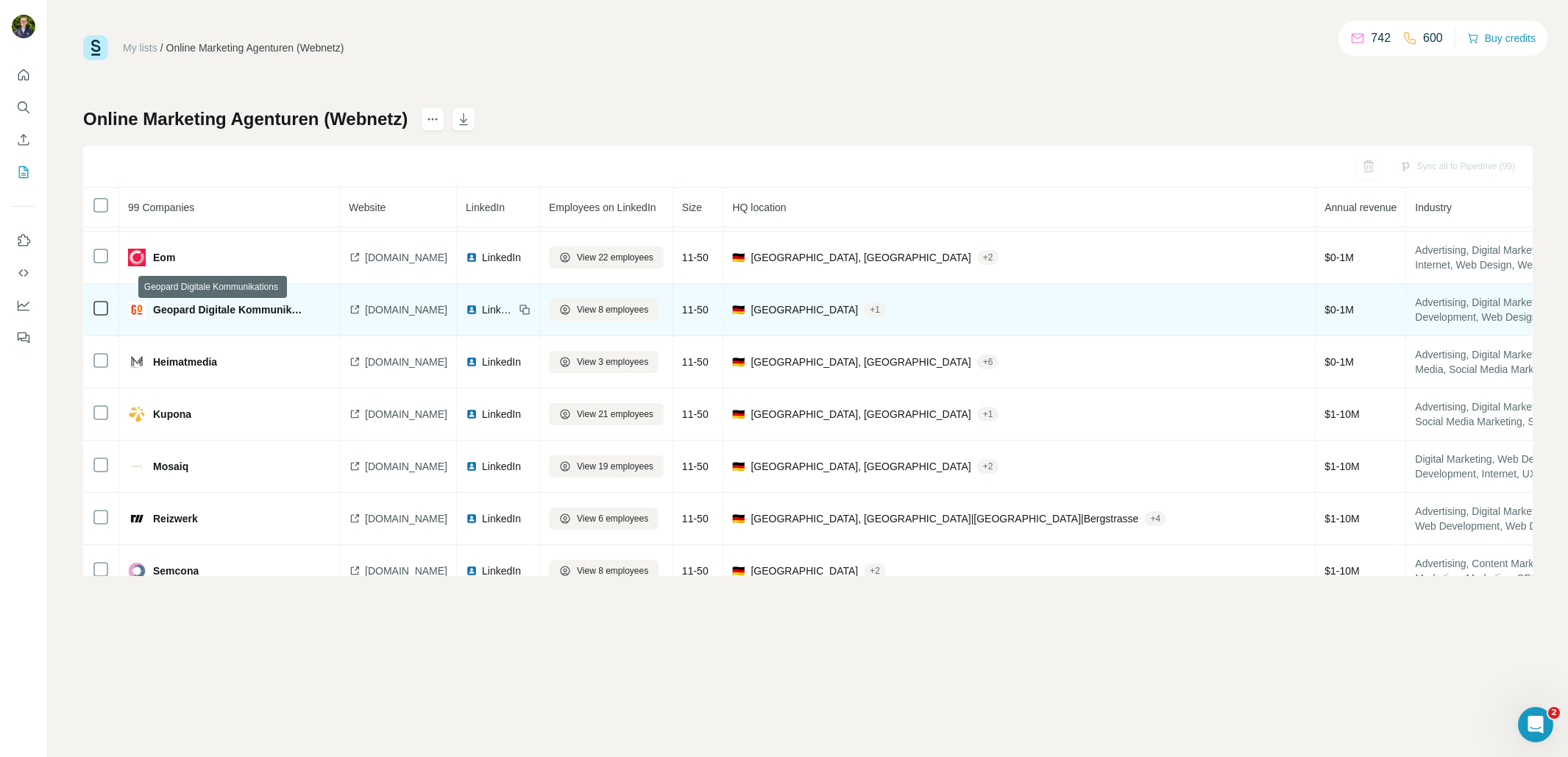
scroll to position [1406, 0]
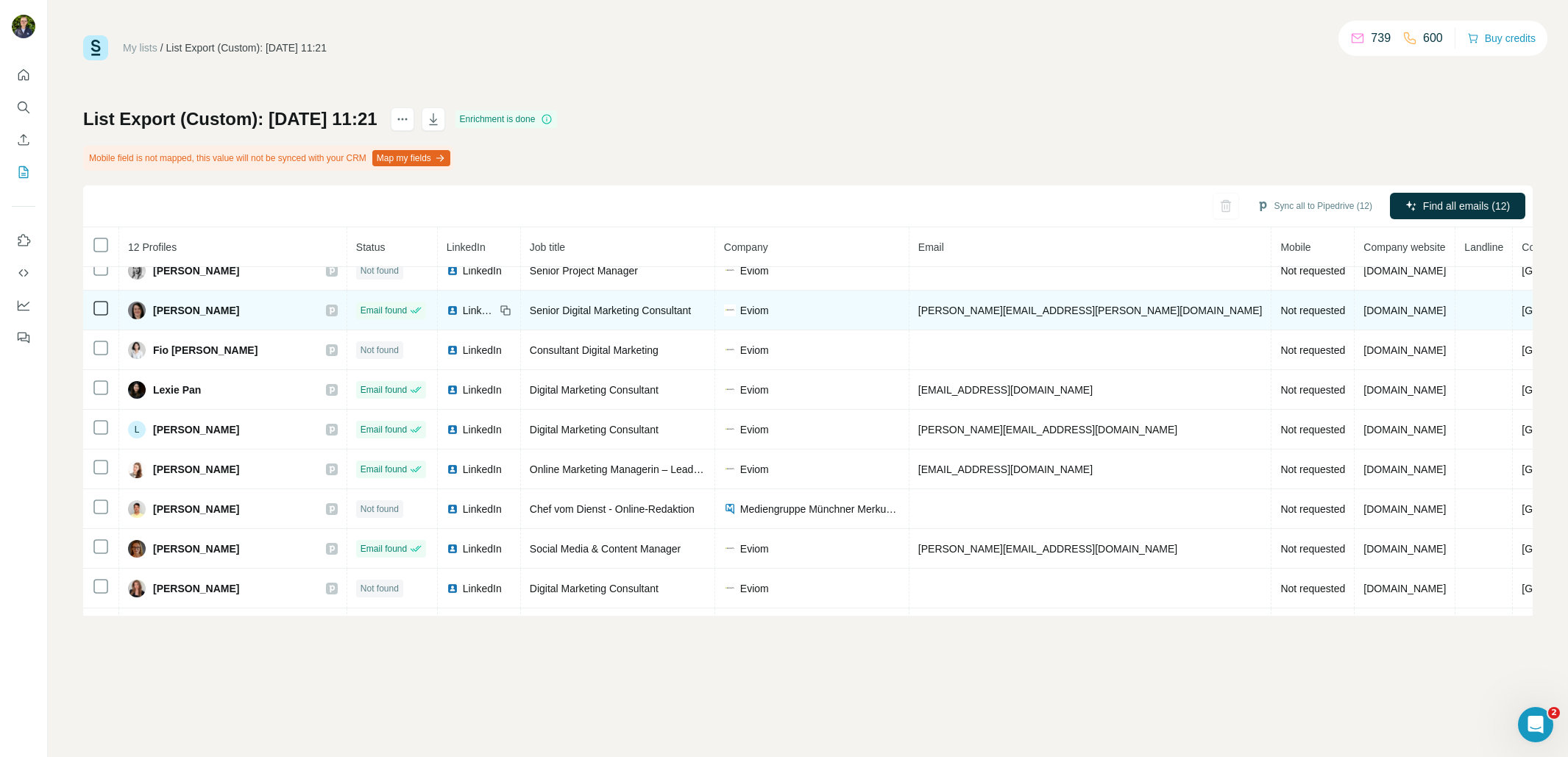
scroll to position [68, 0]
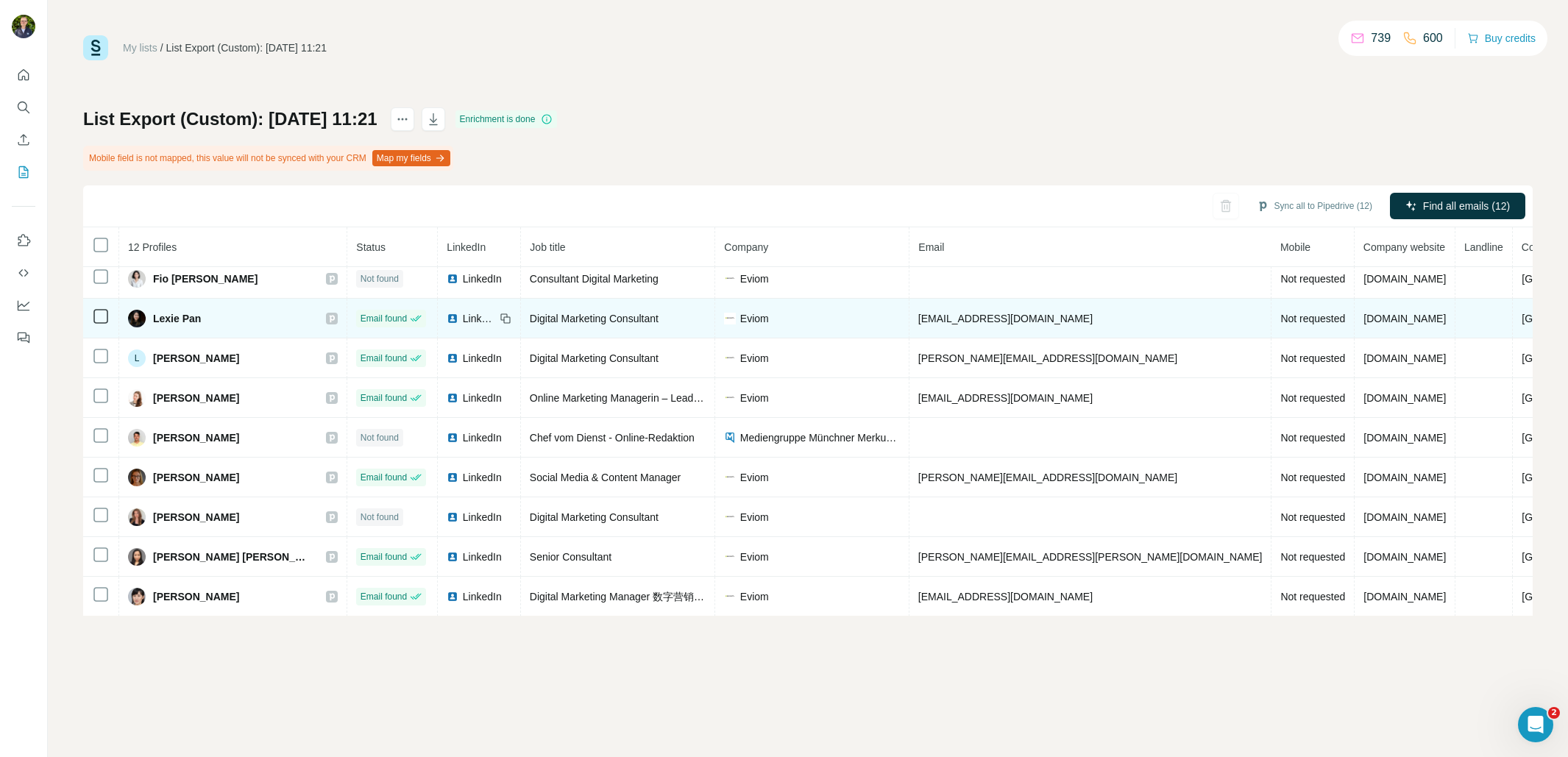
scroll to position [128, 0]
